Goal: Navigation & Orientation: Find specific page/section

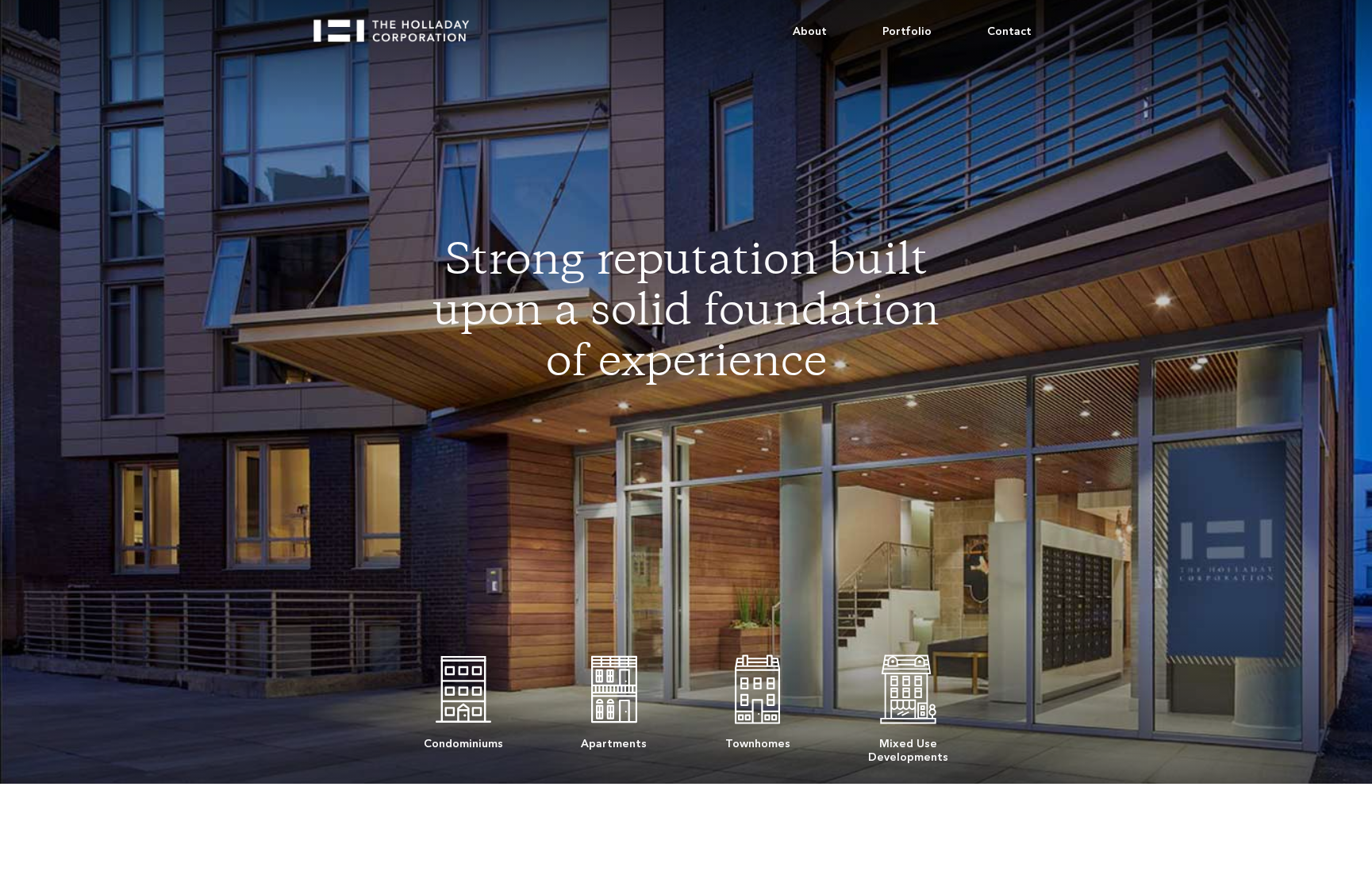
click at [464, 689] on img at bounding box center [464, 689] width 56 height 79
click at [913, 26] on link "Portfolio" at bounding box center [907, 32] width 105 height 49
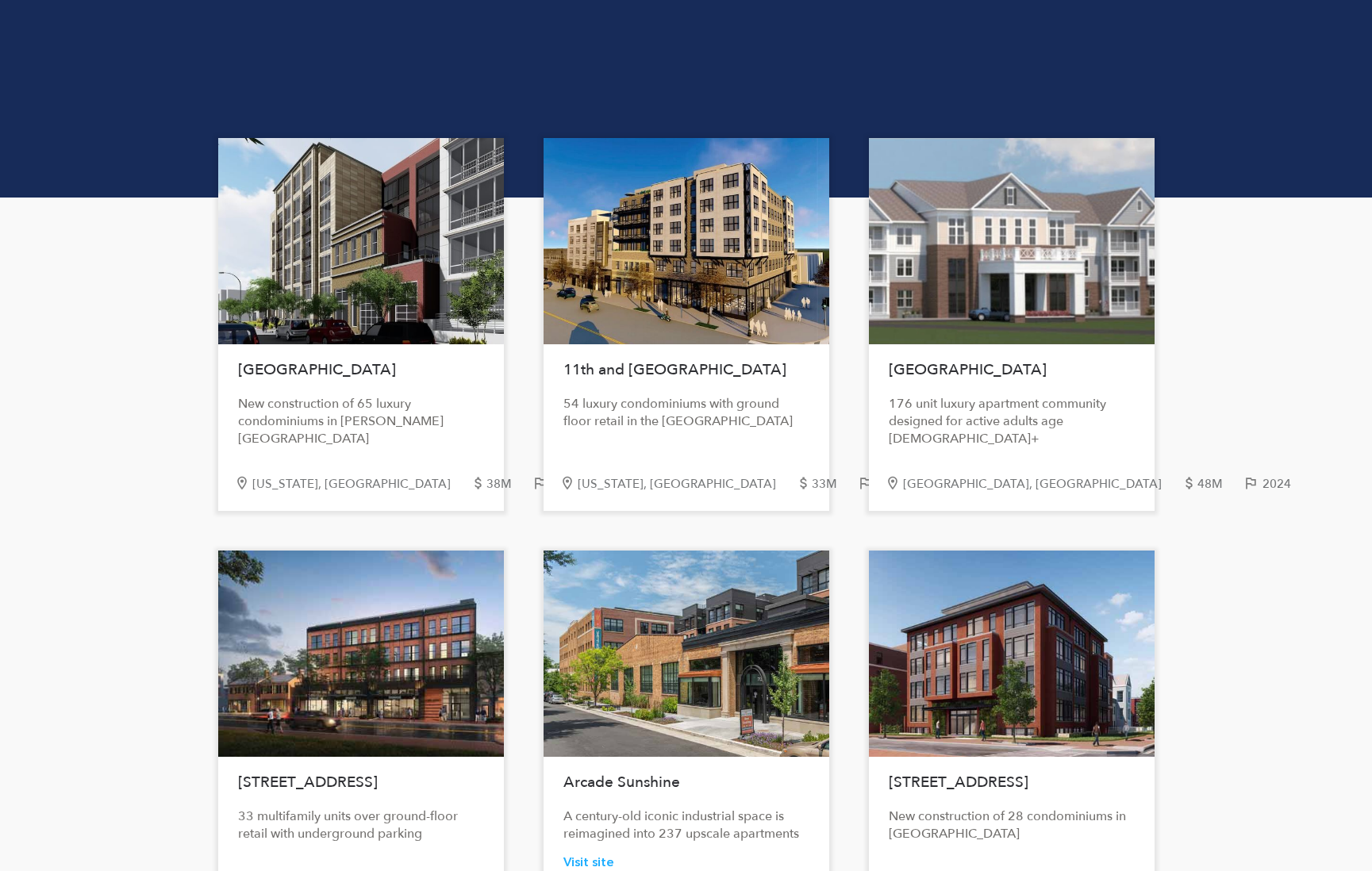
scroll to position [79, 0]
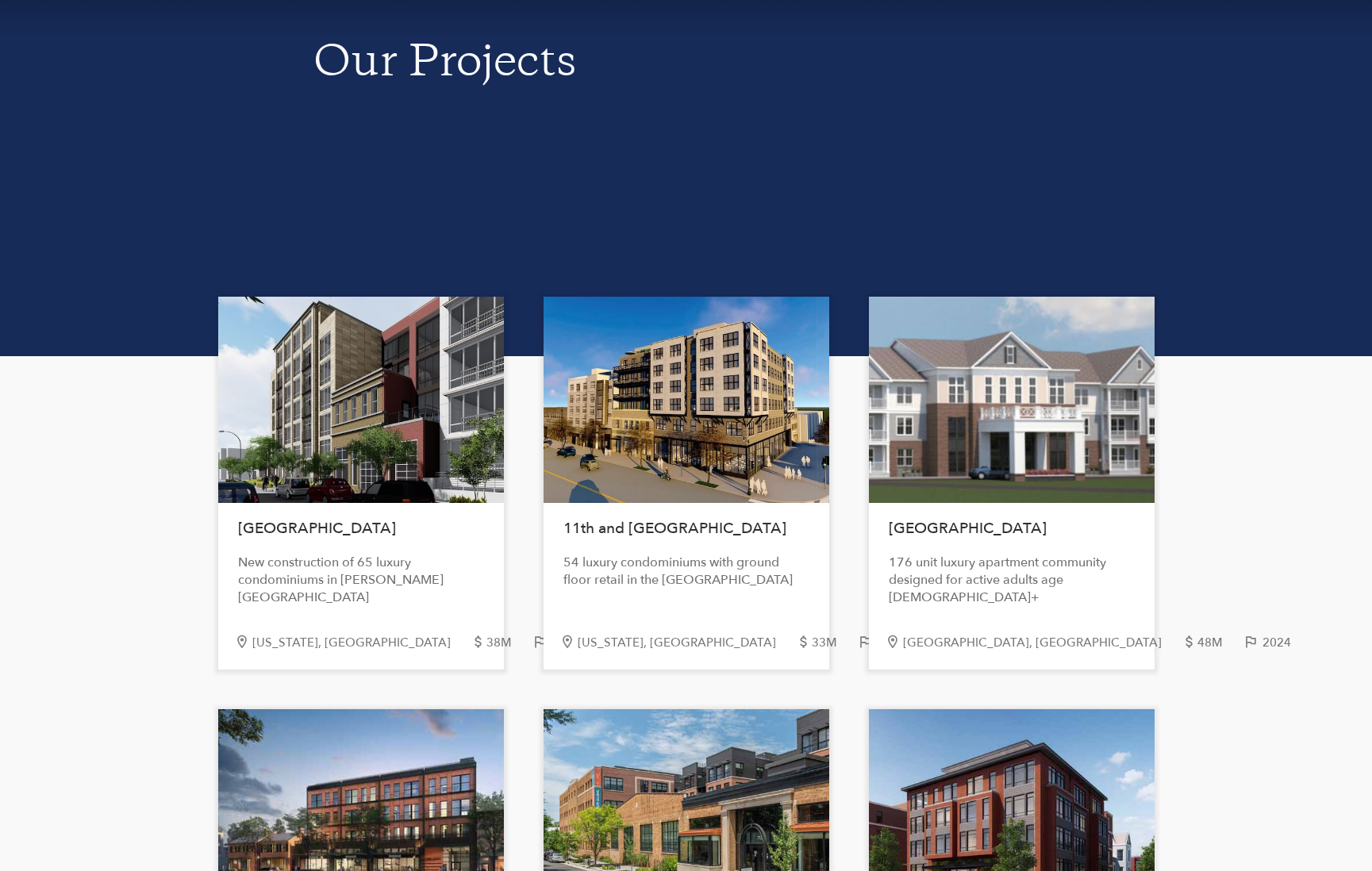
click at [346, 572] on div "New construction of 65 luxury condominiums in [PERSON_NAME][GEOGRAPHIC_DATA]" at bounding box center [360, 580] width 246 height 52
click at [333, 443] on div at bounding box center [360, 400] width 286 height 207
click at [486, 643] on div "38M" at bounding box center [509, 643] width 45 height 14
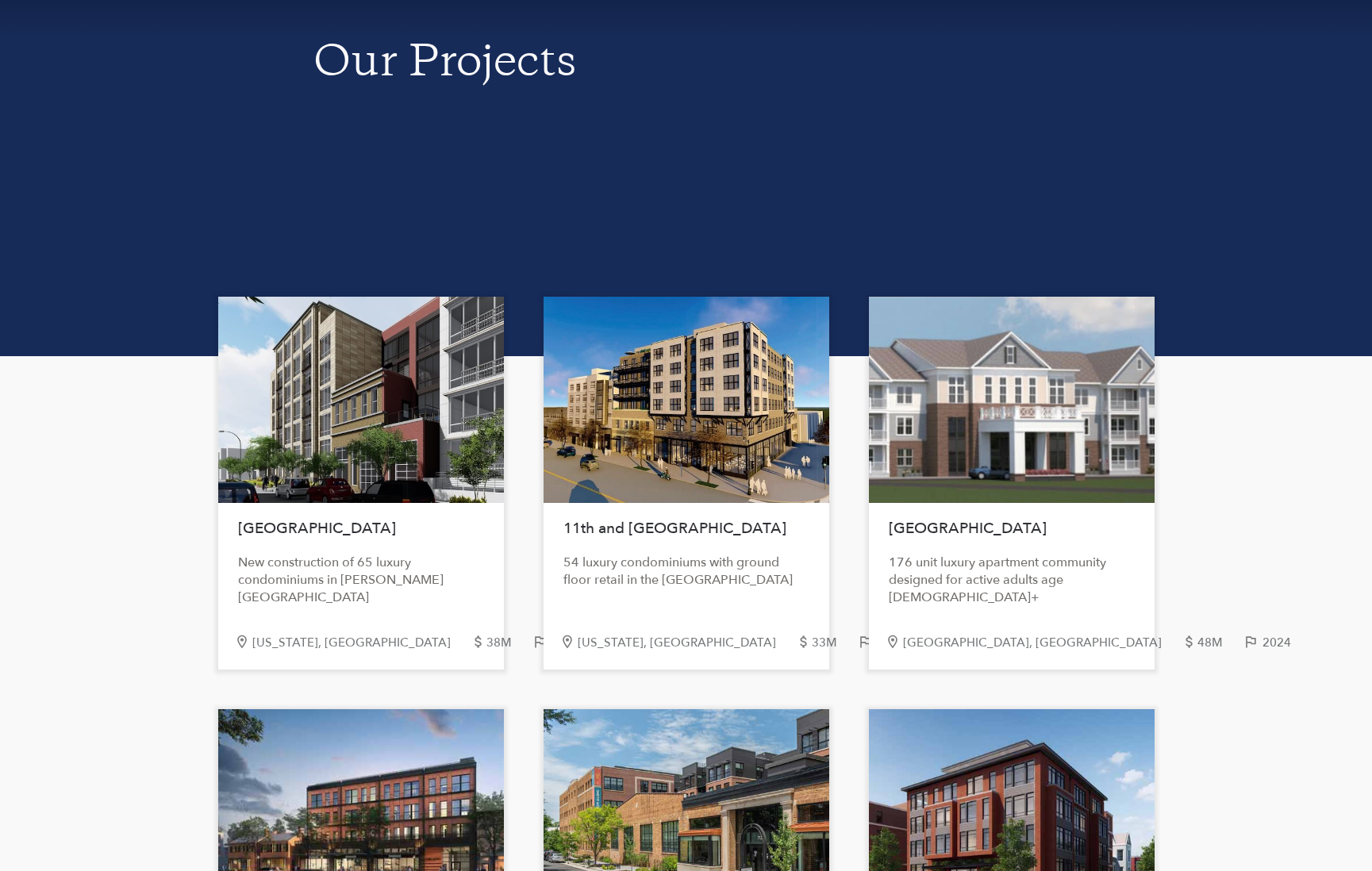
click at [486, 643] on div "38M" at bounding box center [509, 643] width 45 height 14
drag, startPoint x: 392, startPoint y: 643, endPoint x: 309, endPoint y: 638, distance: 83.2
click at [309, 638] on div "[US_STATE], [GEOGRAPHIC_DATA]" at bounding box center [361, 643] width 218 height 14
drag, startPoint x: 309, startPoint y: 638, endPoint x: 291, endPoint y: 577, distance: 63.6
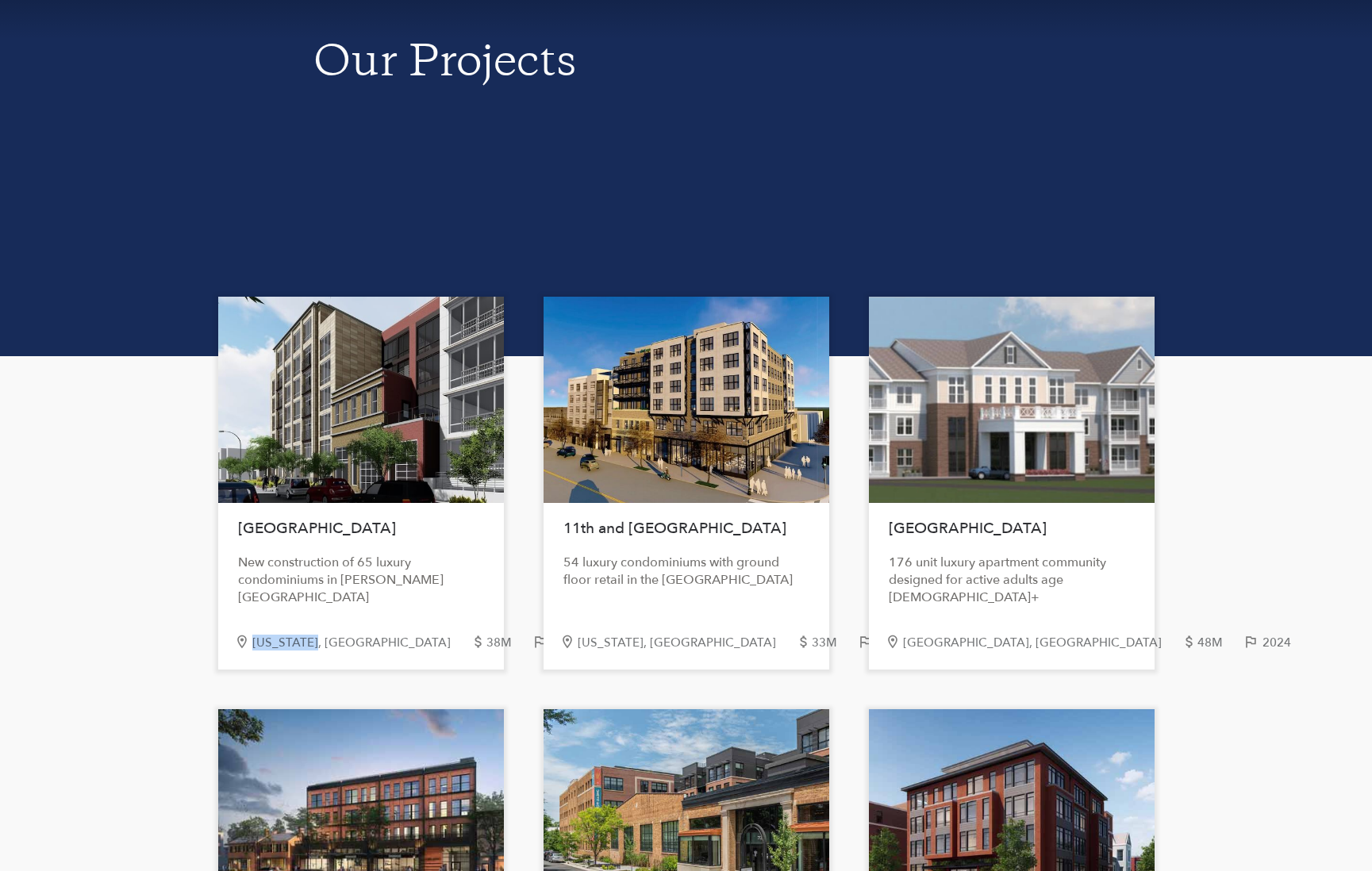
click at [291, 577] on div "New construction of 65 luxury condominiums in [PERSON_NAME][GEOGRAPHIC_DATA]" at bounding box center [360, 580] width 246 height 52
